Goal: Task Accomplishment & Management: Use online tool/utility

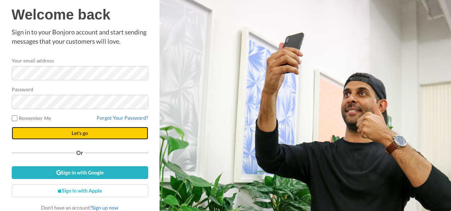
click at [56, 129] on button "Let's go" at bounding box center [80, 133] width 137 height 13
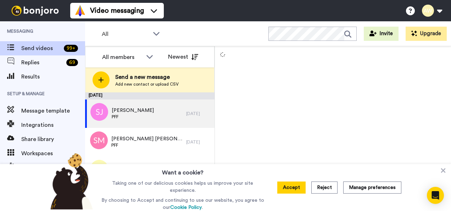
click at [444, 165] on div at bounding box center [333, 126] width 236 height 160
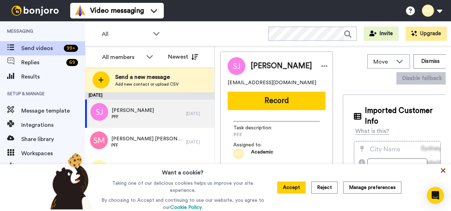
click at [444, 170] on icon at bounding box center [443, 170] width 7 height 7
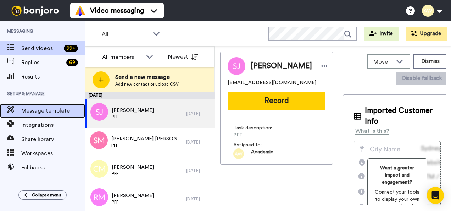
click at [67, 109] on span "Message template" at bounding box center [53, 110] width 64 height 9
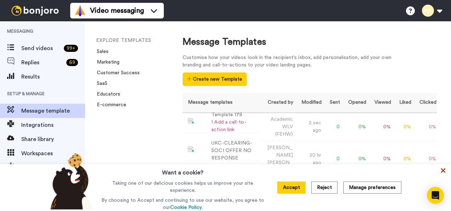
click at [442, 171] on icon at bounding box center [443, 170] width 7 height 7
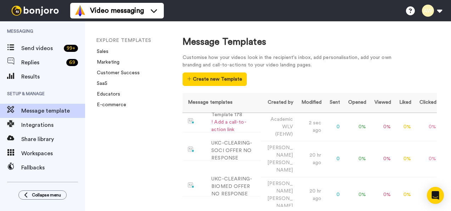
drag, startPoint x: 409, startPoint y: 54, endPoint x: 422, endPoint y: 55, distance: 12.4
click at [422, 55] on div "Customise how your videos look in the recipient's inbox, add personalisation, a…" at bounding box center [310, 70] width 255 height 32
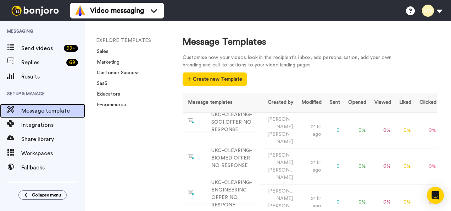
click at [66, 109] on span "Message template" at bounding box center [53, 110] width 64 height 9
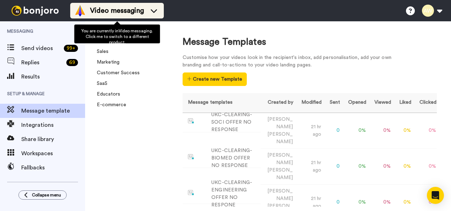
click at [161, 12] on li "Video messaging" at bounding box center [117, 11] width 94 height 16
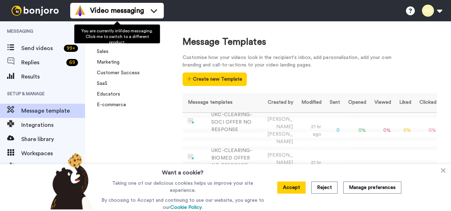
click at [160, 12] on li "Video messaging" at bounding box center [117, 11] width 94 height 16
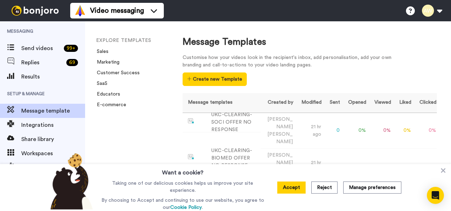
click at [179, 30] on div "Message Templates Customise how your videos look in the recipient's inbox, add …" at bounding box center [309, 113] width 283 height 185
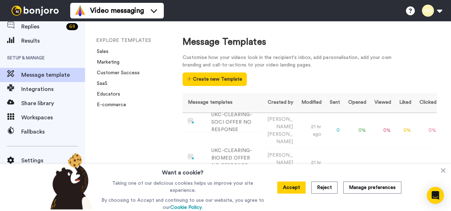
scroll to position [38, 0]
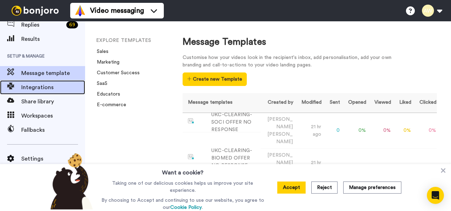
click at [52, 87] on span "Integrations" at bounding box center [53, 87] width 64 height 9
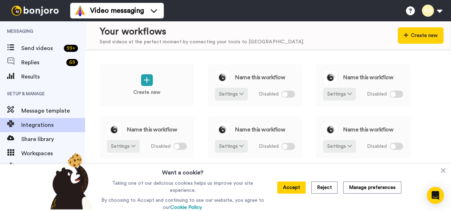
click at [445, 167] on div "Want a cookie? Taking one of our delicious cookies helps us improve your site e…" at bounding box center [225, 187] width 451 height 47
click at [443, 169] on icon at bounding box center [443, 170] width 7 height 7
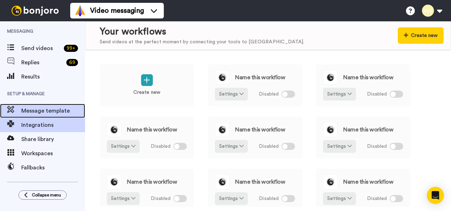
click at [53, 107] on span "Message template" at bounding box center [53, 110] width 64 height 9
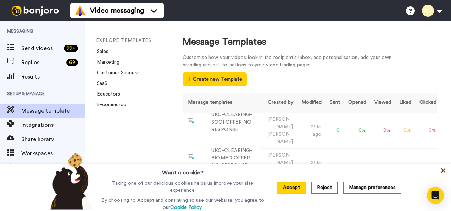
click at [442, 170] on icon at bounding box center [443, 170] width 5 height 5
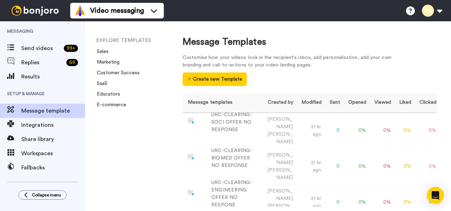
click at [419, 61] on div "Customise how your videos look in the recipient's inbox, add personalisation, a…" at bounding box center [310, 70] width 255 height 32
drag, startPoint x: 419, startPoint y: 61, endPoint x: 428, endPoint y: 48, distance: 15.1
click at [428, 48] on div "Message Templates" at bounding box center [310, 41] width 255 height 13
